Goal: Register for event/course

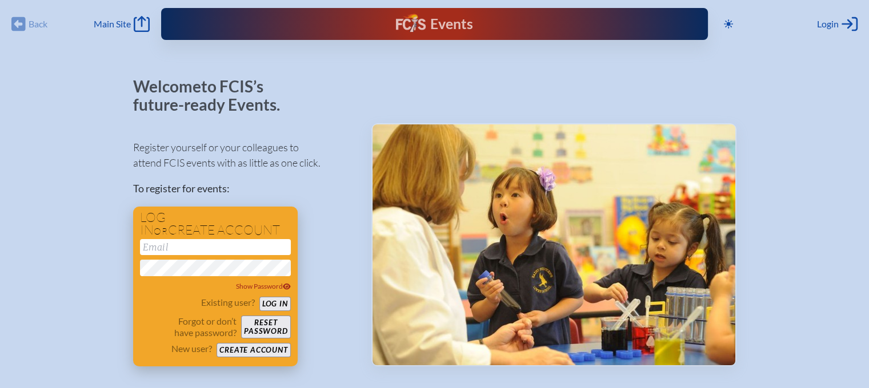
type input "[EMAIL_ADDRESS][DOMAIN_NAME]"
click at [271, 302] on button "Log in" at bounding box center [274, 304] width 31 height 14
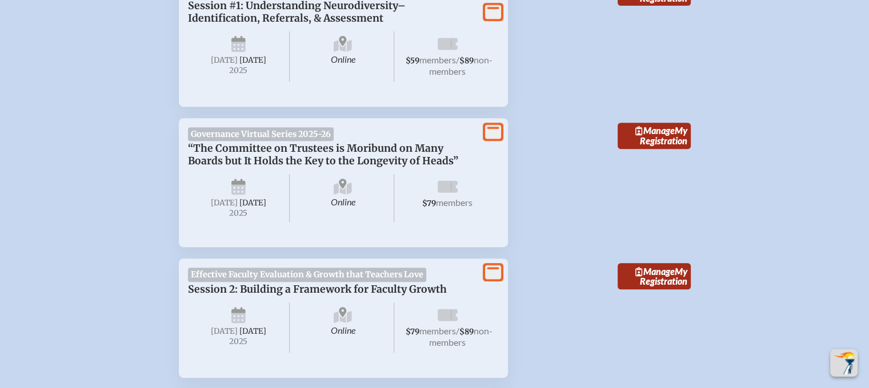
scroll to position [400, 0]
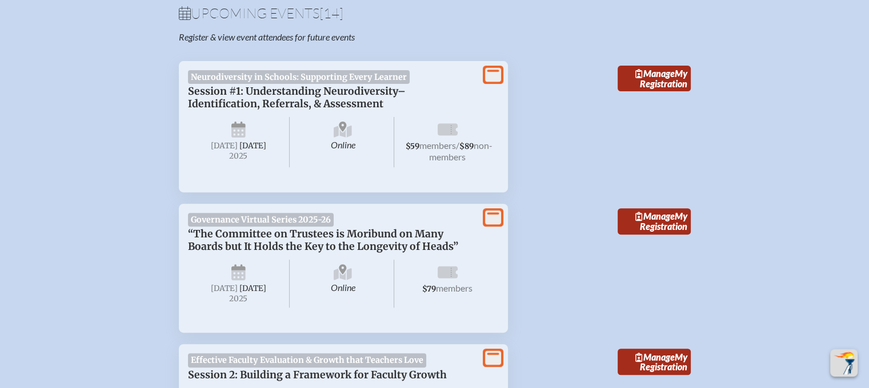
click at [411, 110] on p "Session #1: Understanding Neurodiversity–Identification, Referrals, & Assessment" at bounding box center [332, 97] width 288 height 25
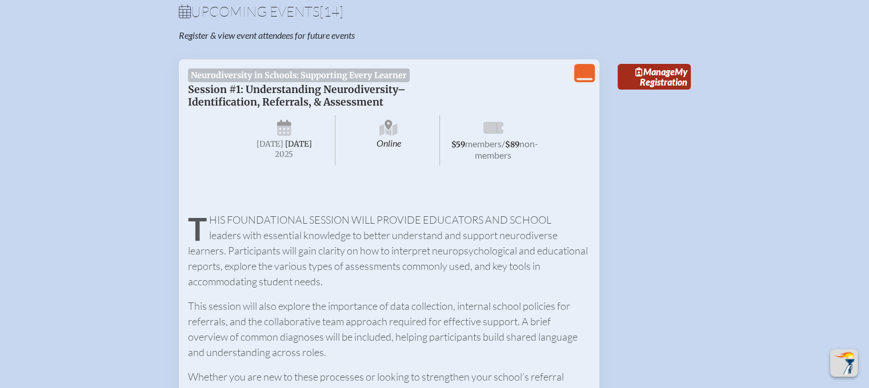
scroll to position [343, 0]
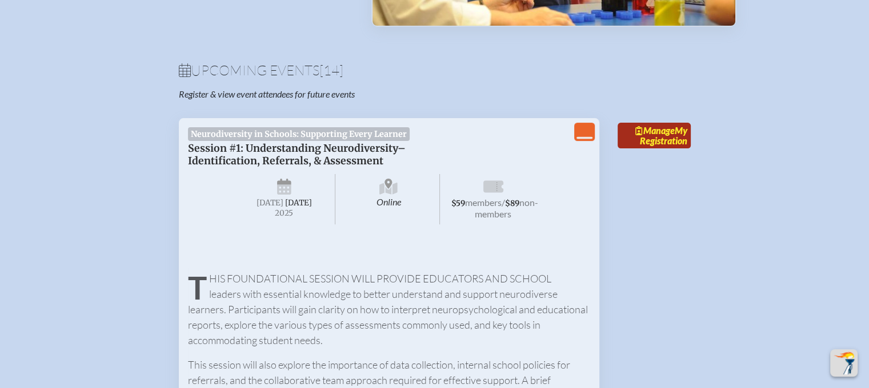
click at [658, 136] on span "Manage" at bounding box center [654, 130] width 39 height 11
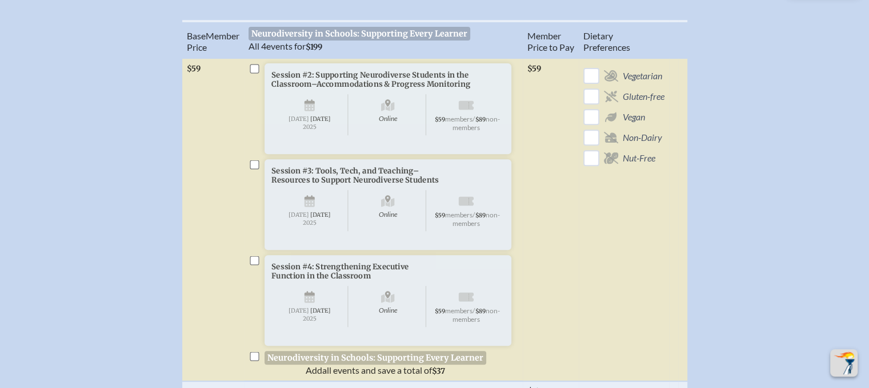
scroll to position [571, 0]
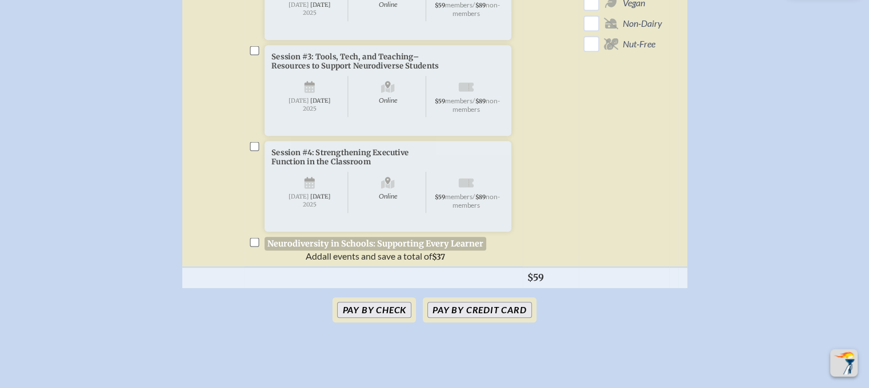
click at [252, 247] on input "checkbox" at bounding box center [254, 242] width 9 height 9
checkbox input "true"
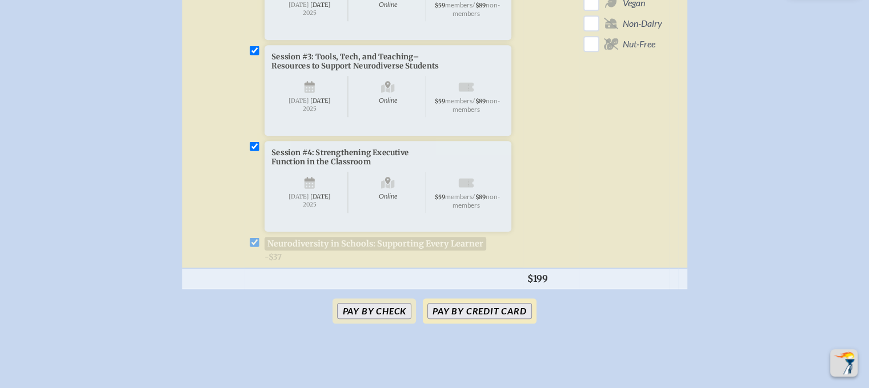
click at [450, 319] on button "Pay by Credit Card" at bounding box center [479, 311] width 104 height 16
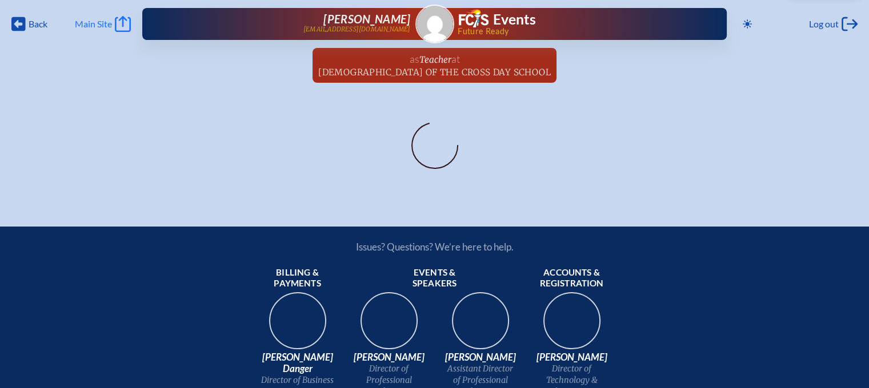
click at [109, 25] on span "Main Site" at bounding box center [93, 23] width 37 height 11
